Goal: Information Seeking & Learning: Learn about a topic

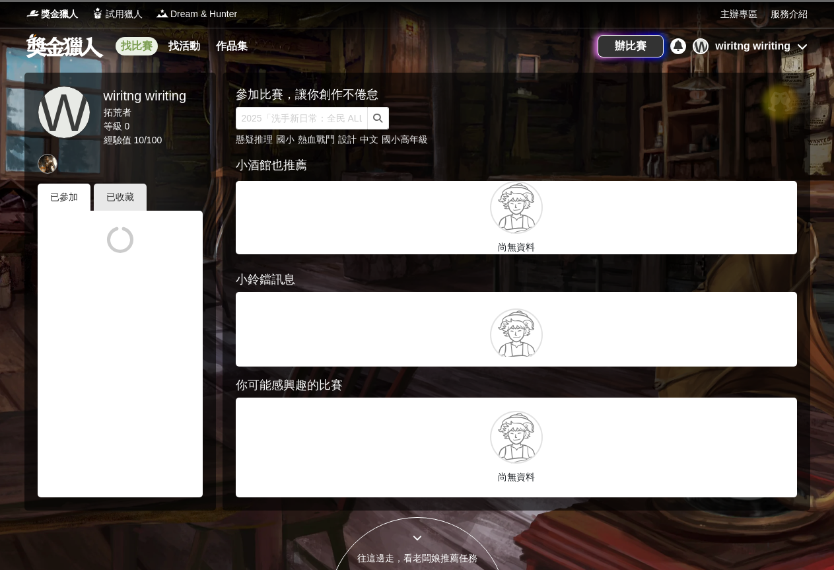
click at [143, 51] on link "找比賽" at bounding box center [137, 46] width 42 height 18
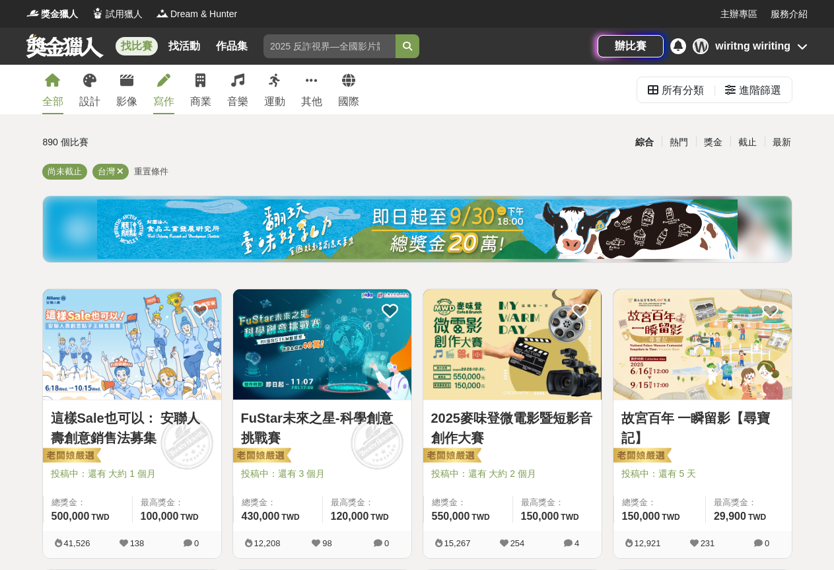
click at [161, 95] on div "寫作" at bounding box center [163, 102] width 21 height 16
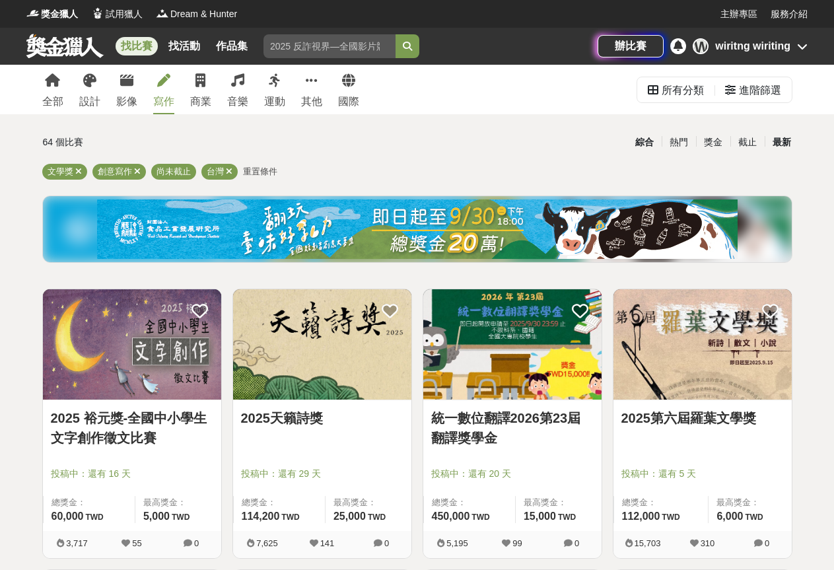
click at [772, 146] on div "最新" at bounding box center [781, 142] width 34 height 23
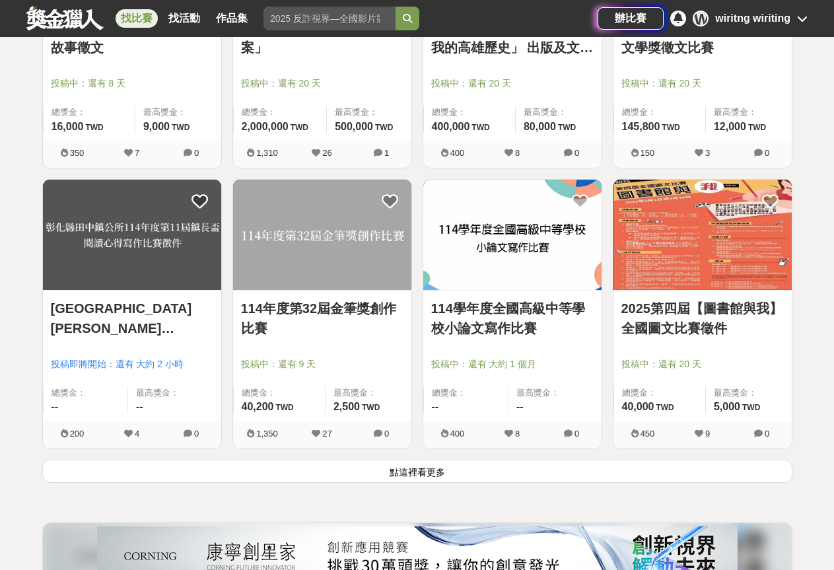
scroll to position [1518, 0]
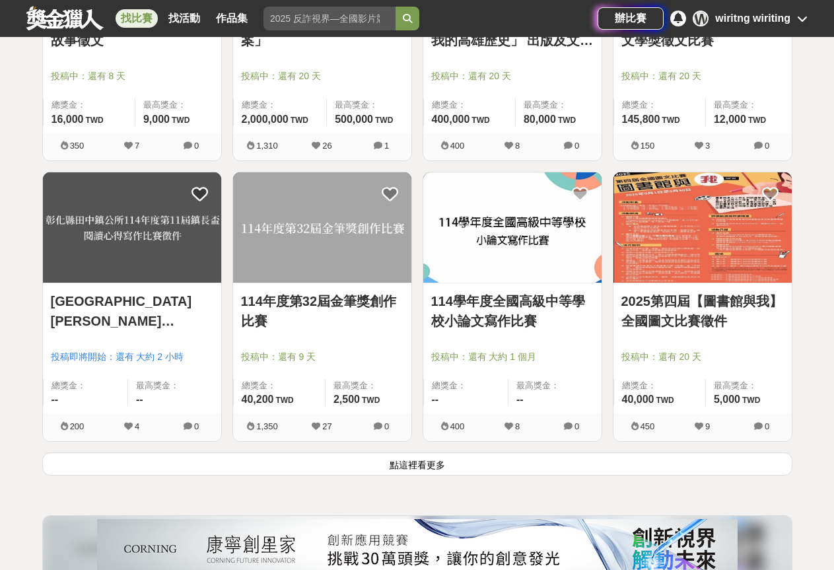
click at [393, 465] on button "點這裡看更多" at bounding box center [417, 463] width 750 height 23
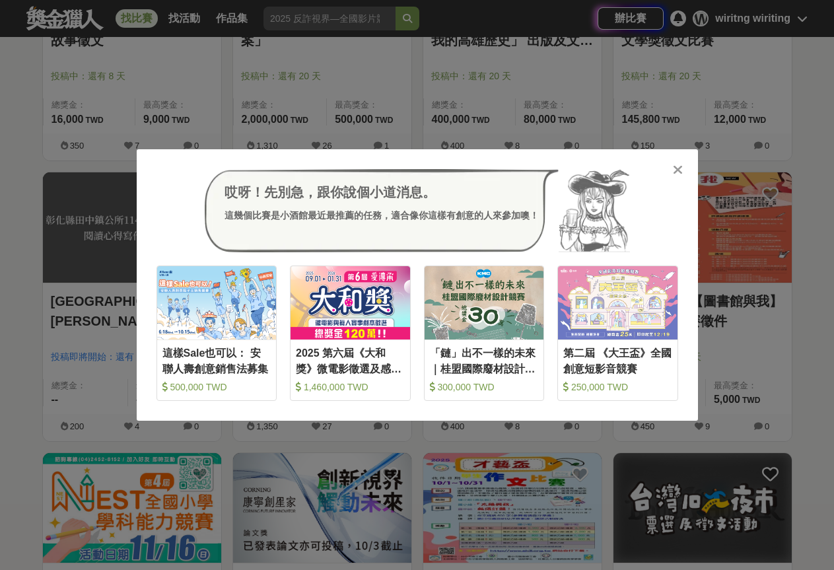
click at [675, 175] on icon at bounding box center [678, 169] width 10 height 13
